Goal: Information Seeking & Learning: Learn about a topic

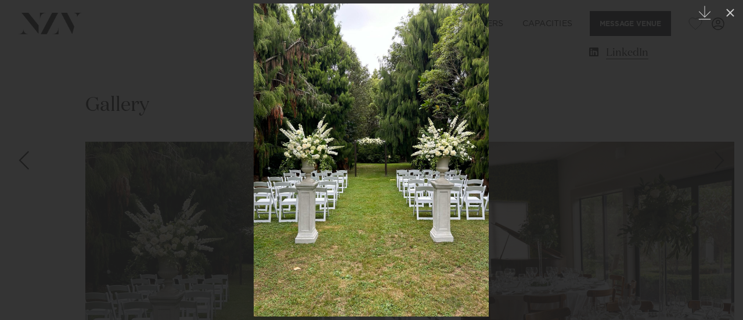
click at [527, 31] on div at bounding box center [371, 160] width 743 height 320
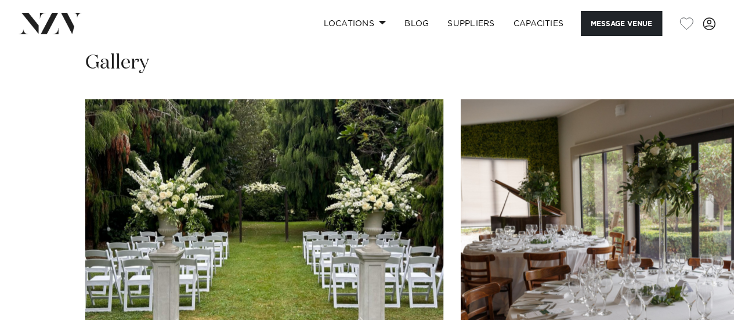
scroll to position [1065, 0]
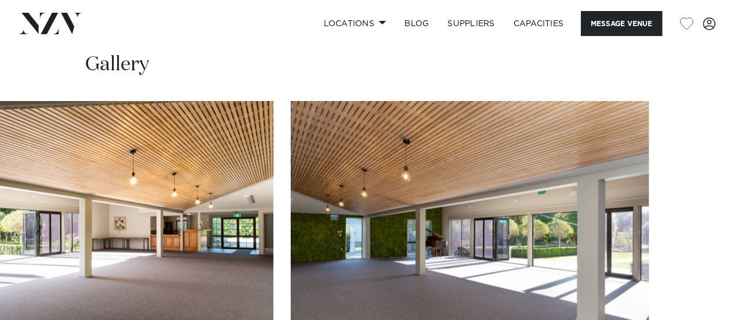
click at [695, 304] on swiper-container at bounding box center [367, 259] width 734 height 319
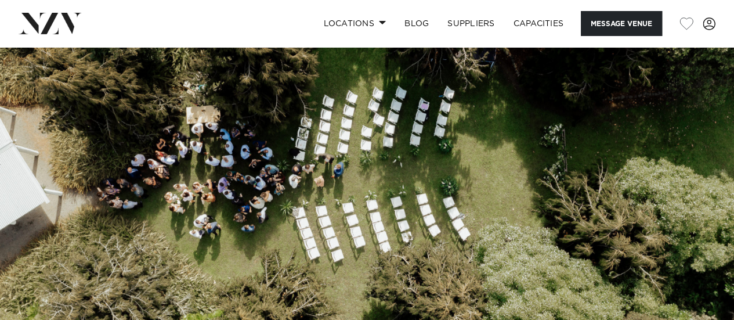
scroll to position [0, 0]
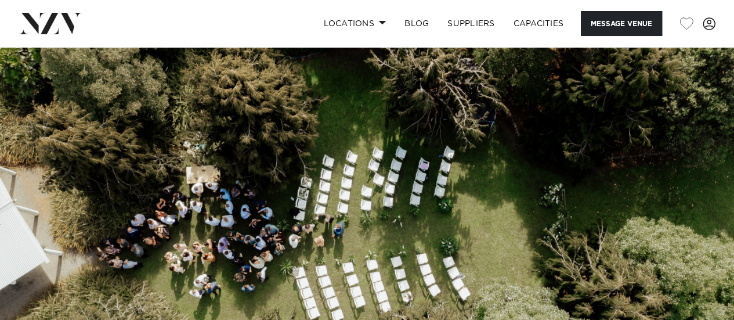
click at [711, 197] on img at bounding box center [367, 219] width 734 height 344
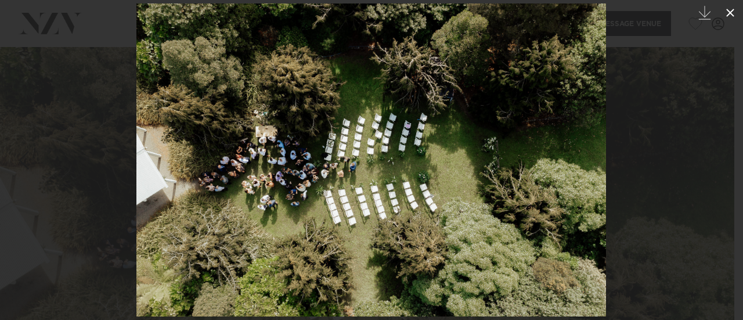
click at [732, 13] on icon at bounding box center [730, 13] width 14 height 14
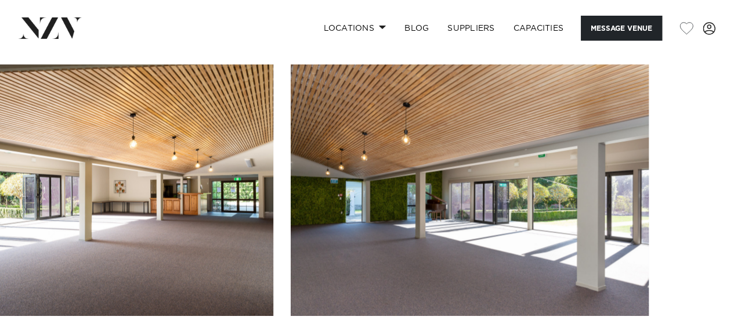
scroll to position [1106, 0]
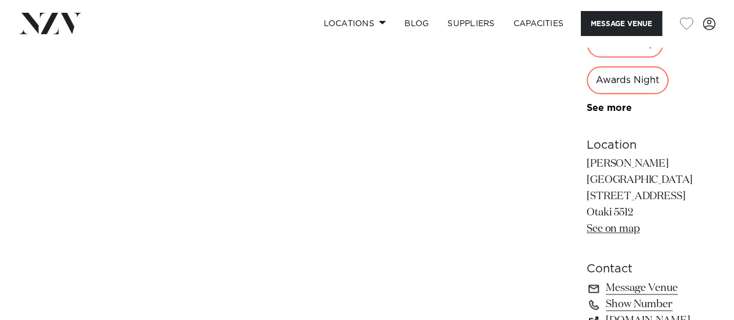
scroll to position [707, 0]
